Goal: Information Seeking & Learning: Learn about a topic

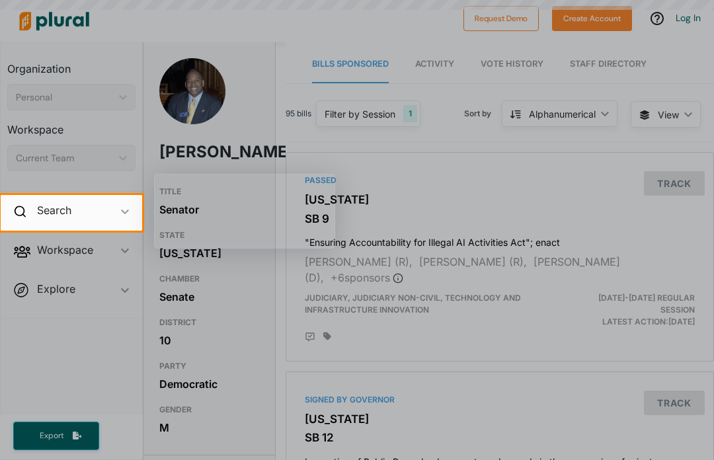
scroll to position [42, 0]
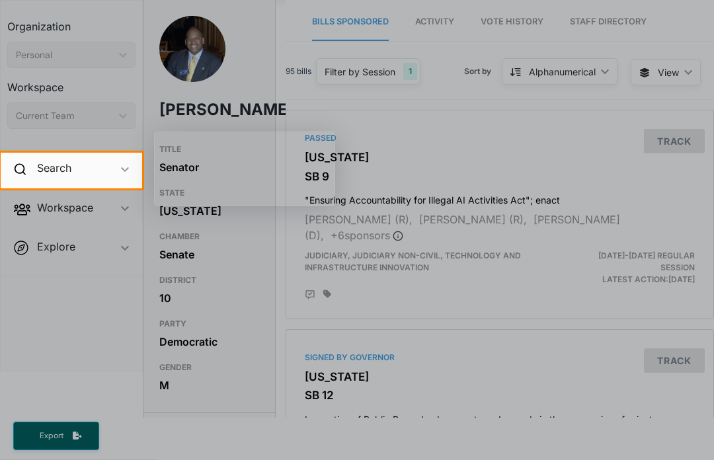
click at [418, 236] on div at bounding box center [357, 325] width 714 height 275
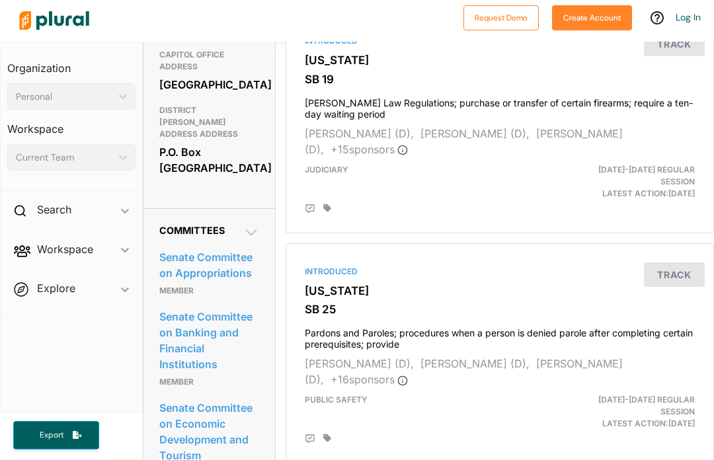
scroll to position [587, 0]
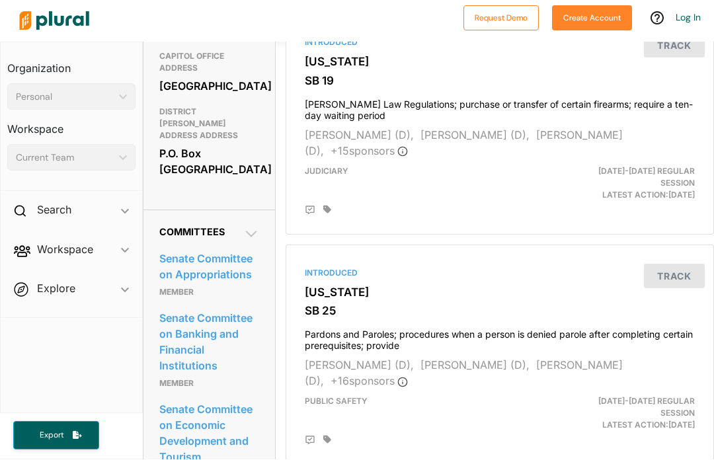
click at [244, 249] on link "Senate Committee on Appropriations" at bounding box center [209, 267] width 100 height 36
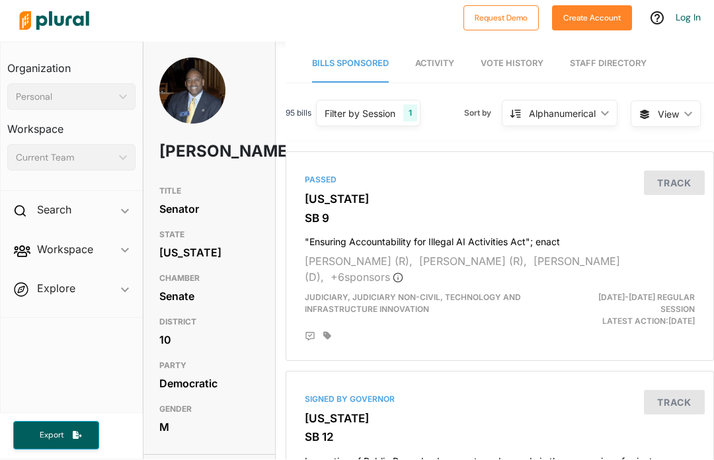
click at [454, 46] on link "Activity" at bounding box center [434, 65] width 39 height 38
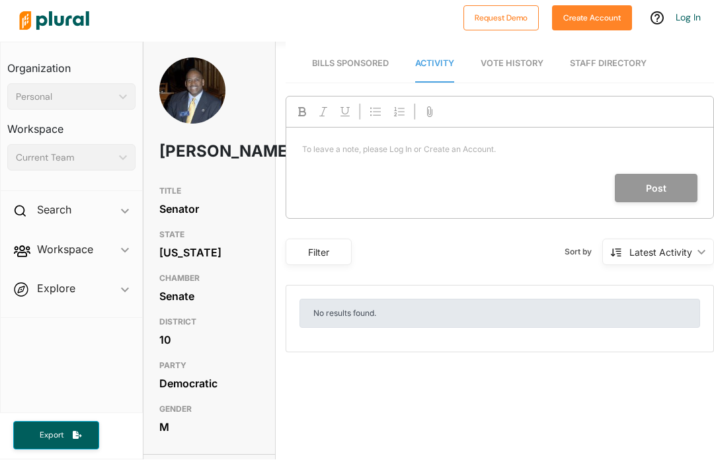
click at [528, 46] on link "Vote History" at bounding box center [512, 65] width 63 height 38
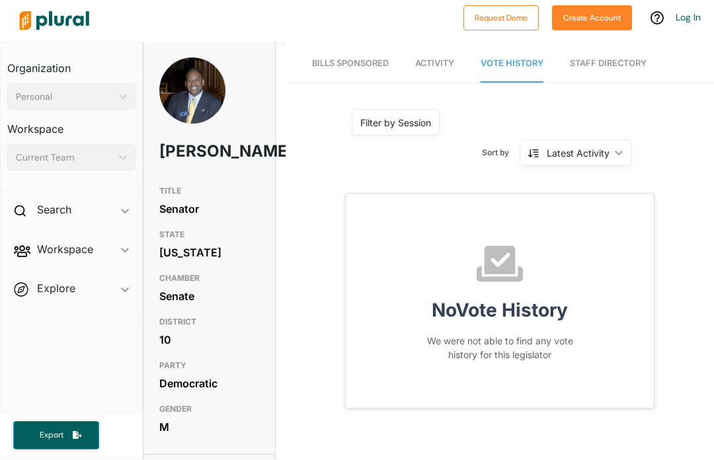
click at [623, 46] on link "Staff Directory" at bounding box center [608, 65] width 77 height 38
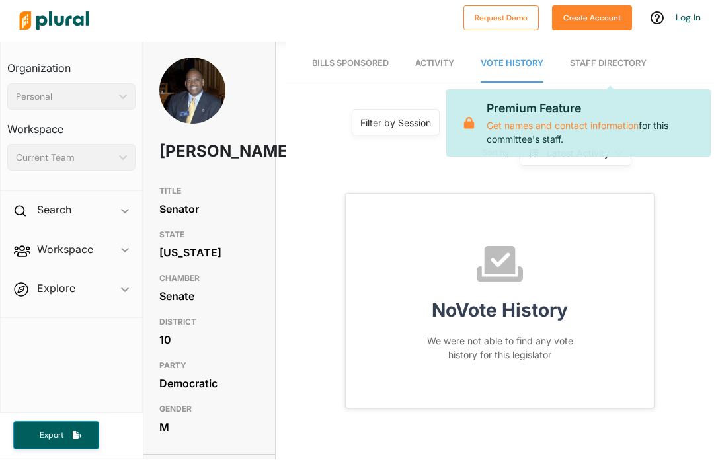
click at [366, 59] on span "Bills Sponsored" at bounding box center [350, 64] width 77 height 10
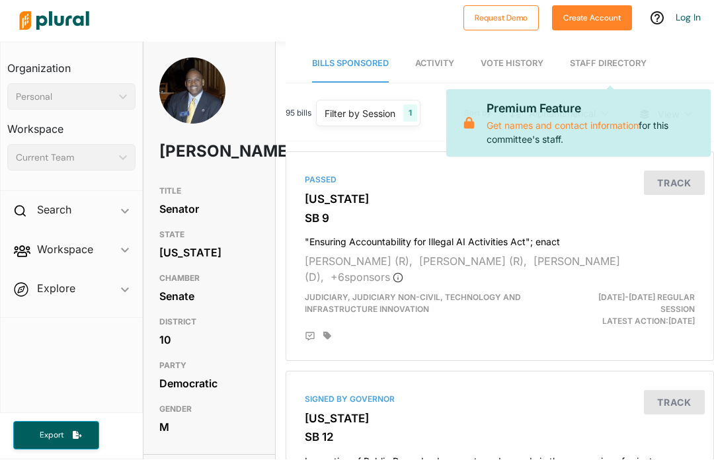
scroll to position [42, 0]
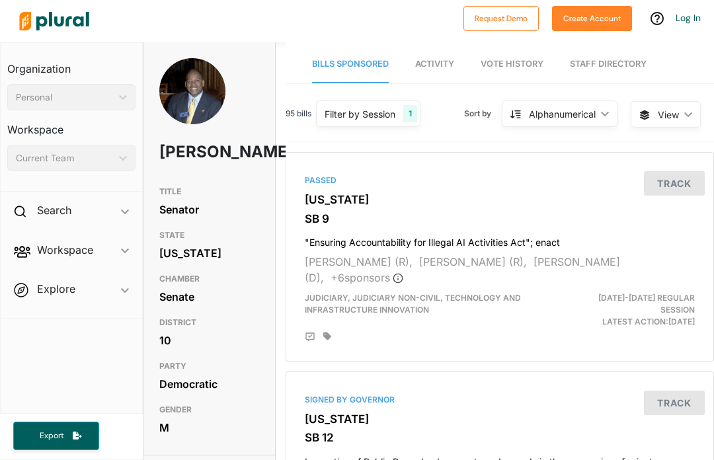
click at [119, 195] on div "Search ic_keyboard_arrow_down" at bounding box center [71, 213] width 141 height 36
click at [102, 235] on h4 "Bills" at bounding box center [74, 241] width 108 height 13
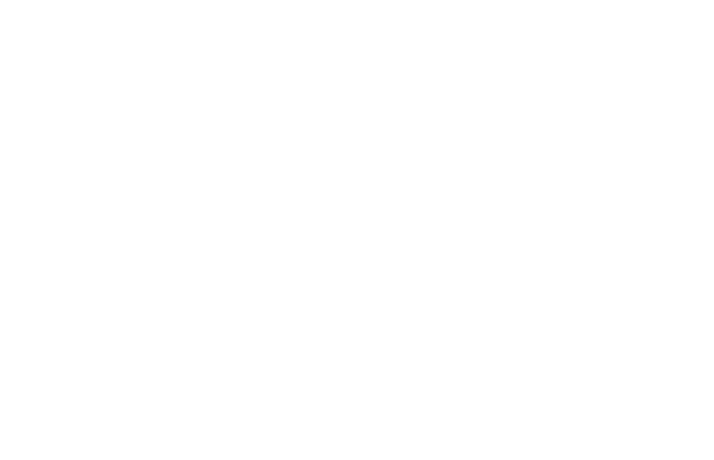
scroll to position [1, 0]
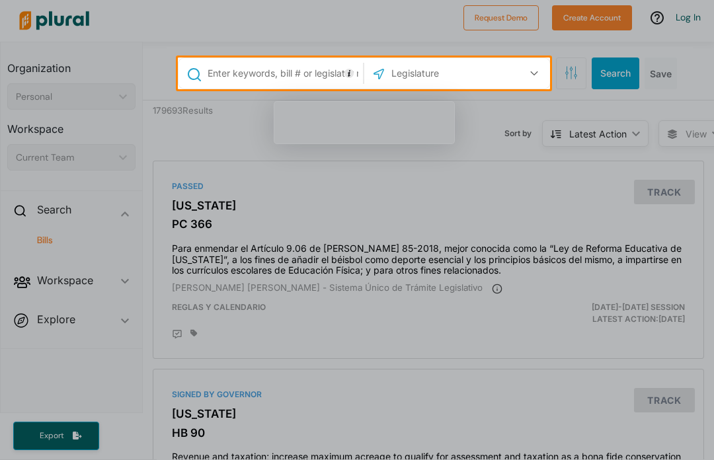
click at [102, 132] on div at bounding box center [357, 297] width 714 height 416
click at [102, 39] on div at bounding box center [357, 28] width 714 height 58
click at [296, 71] on input "text" at bounding box center [282, 73] width 153 height 25
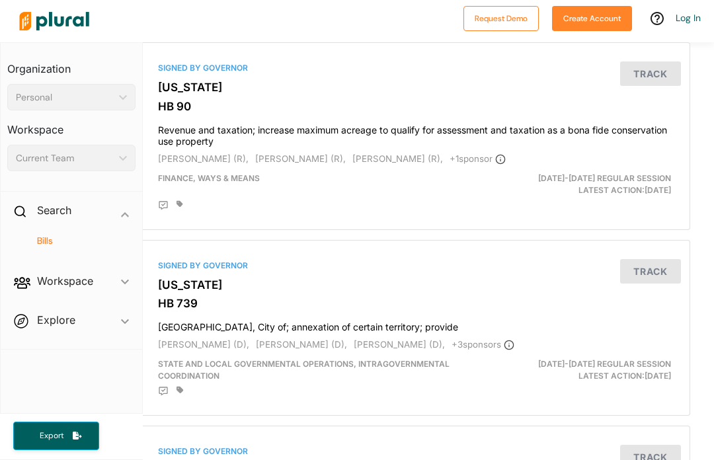
scroll to position [0, 0]
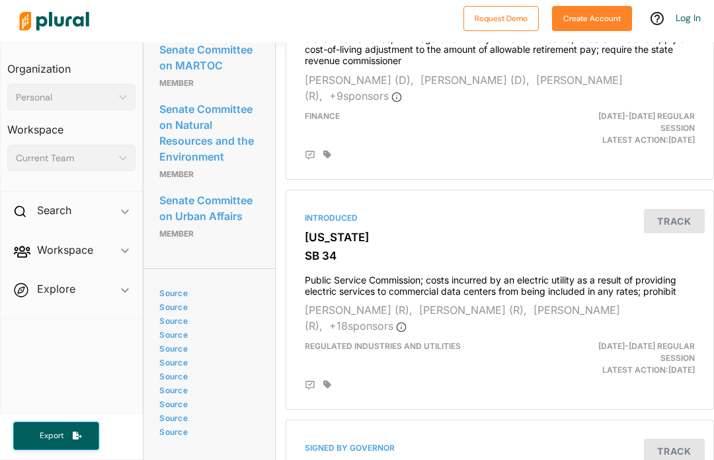
scroll to position [1113, 0]
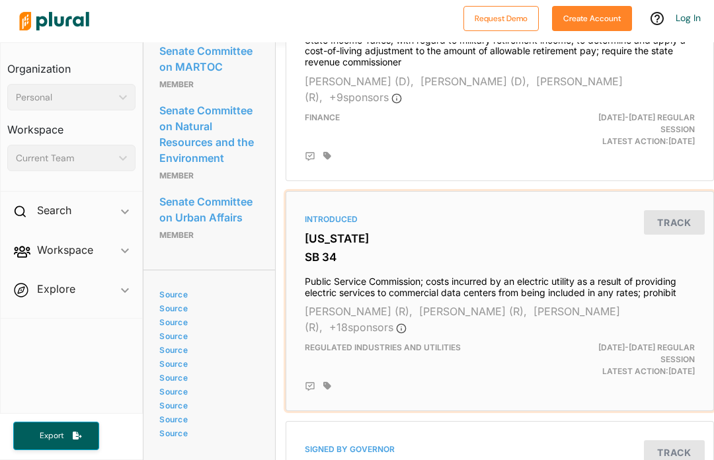
click at [511, 303] on div "Chuck Hufstetler (R), Carden Summers (R), John Albers (R), + 18 sponsor s" at bounding box center [500, 319] width 390 height 32
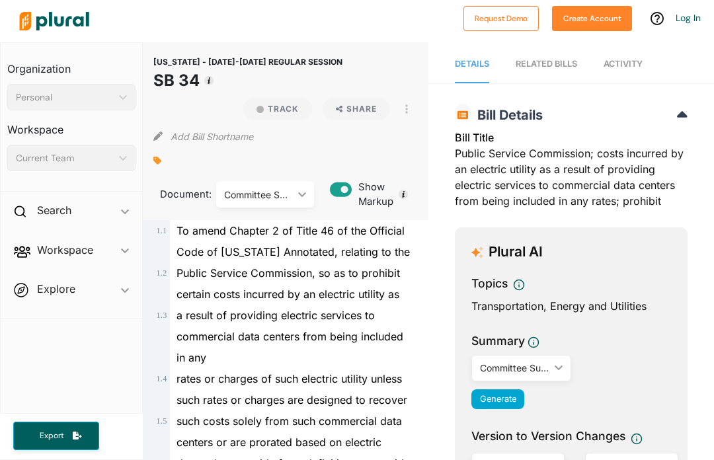
click at [598, 296] on span "Topics" at bounding box center [571, 286] width 200 height 22
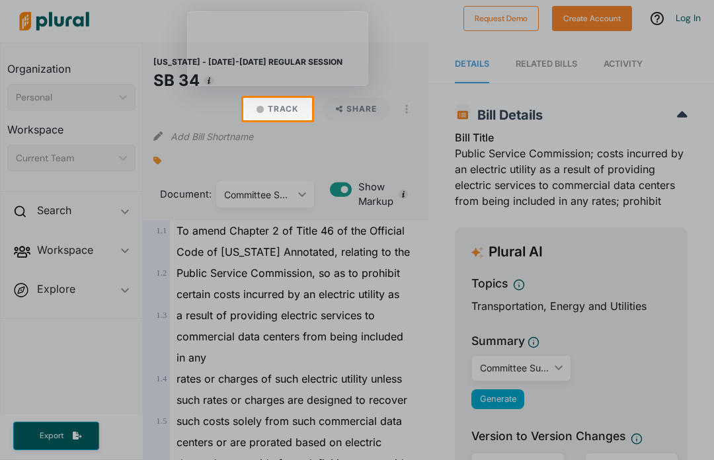
click at [277, 145] on div at bounding box center [357, 312] width 714 height 385
click at [284, 112] on button "Track" at bounding box center [277, 109] width 69 height 22
